Goal: Task Accomplishment & Management: Use online tool/utility

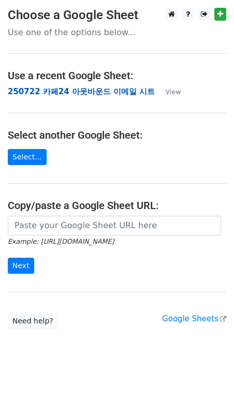
click at [76, 96] on td "250722 카페24 아웃바운드 이메일 시트" at bounding box center [81, 92] width 147 height 12
click at [69, 93] on strong "250722 카페24 아웃바운드 이메일 시트" at bounding box center [81, 91] width 147 height 9
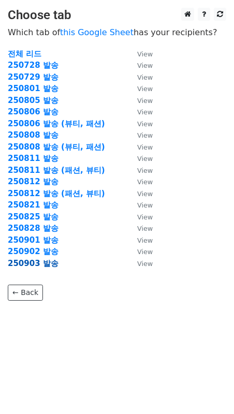
click at [38, 264] on strong "250903 발송" at bounding box center [33, 263] width 51 height 9
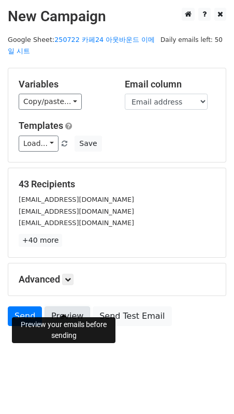
click at [60, 307] on link "Preview" at bounding box center [68, 317] width 46 height 20
click at [65, 307] on link "Preview" at bounding box center [68, 317] width 46 height 20
click at [53, 307] on link "Preview" at bounding box center [68, 317] width 46 height 20
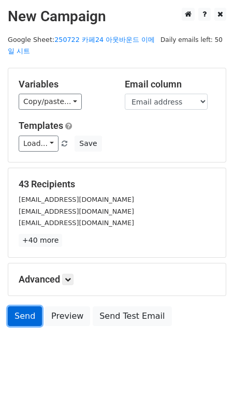
click at [24, 307] on link "Send" at bounding box center [25, 317] width 34 height 20
